Goal: Task Accomplishment & Management: Manage account settings

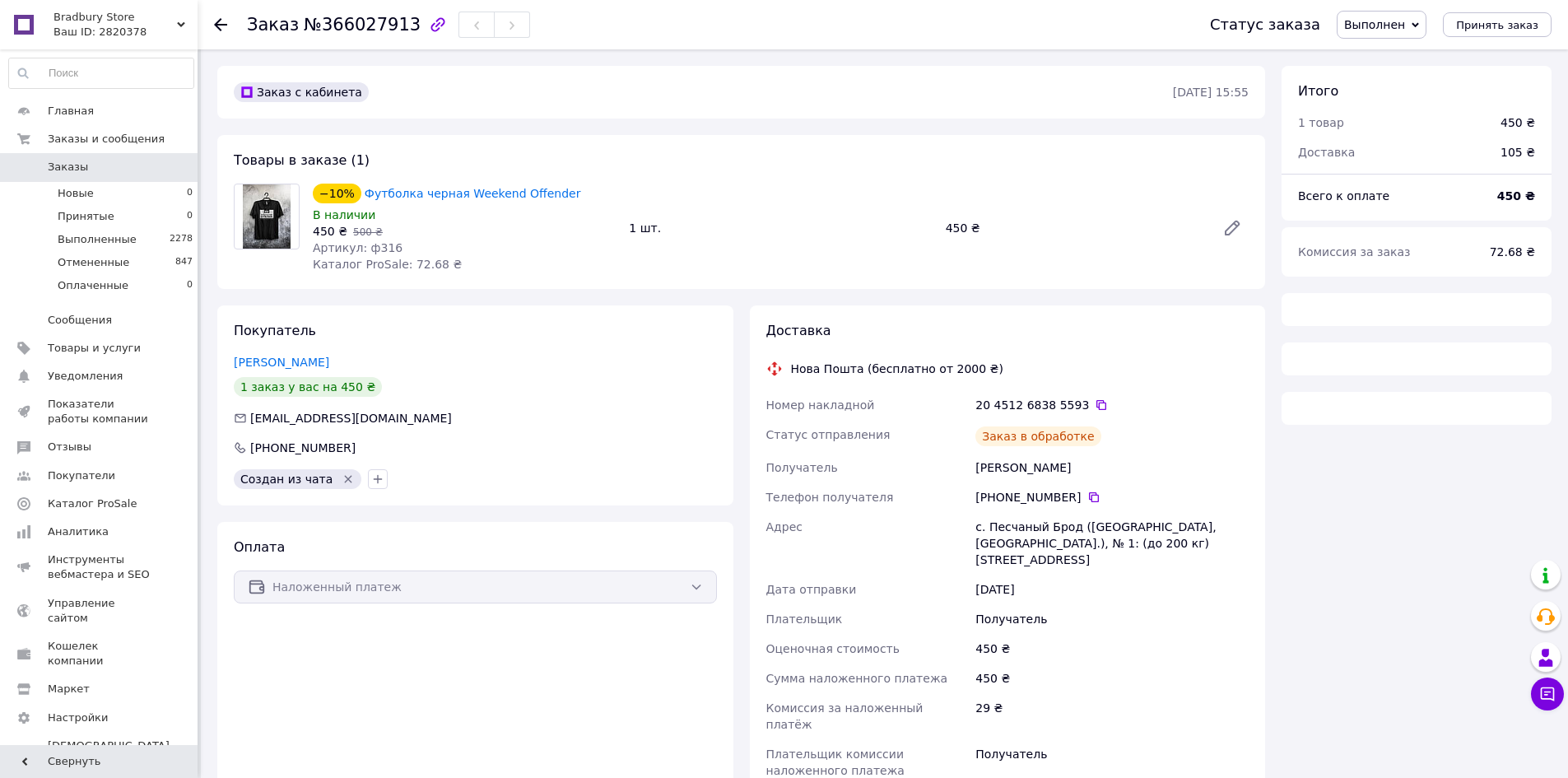
click at [113, 170] on span "Заказы" at bounding box center [99, 167] width 104 height 15
